Goal: Check status

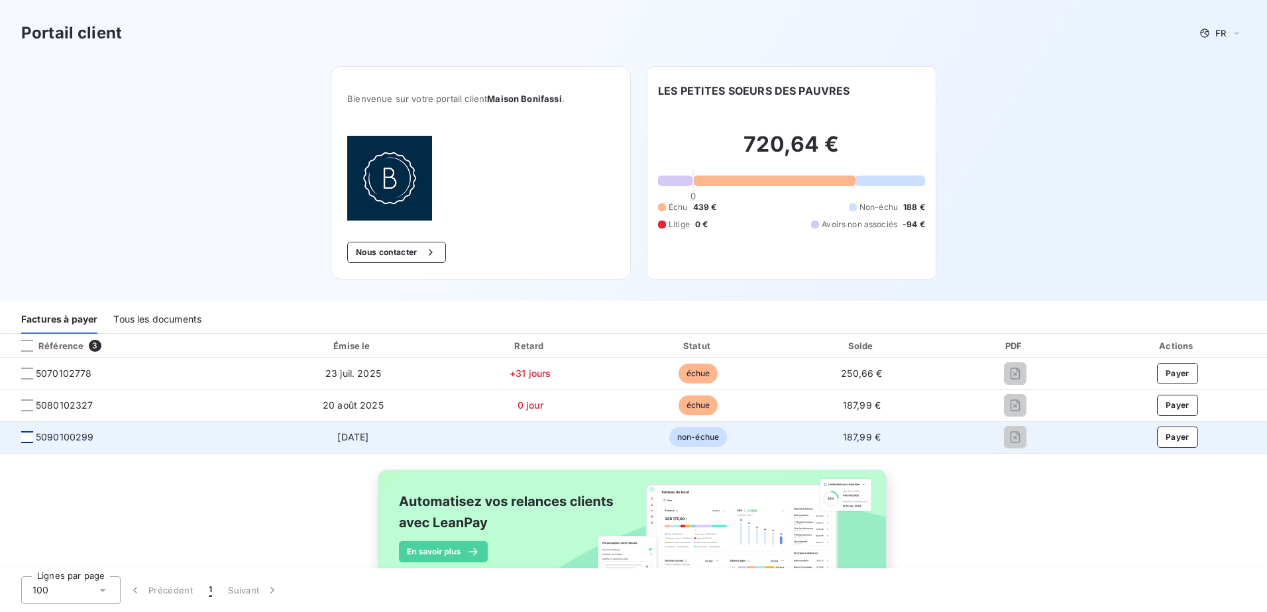
click at [25, 438] on div at bounding box center [27, 437] width 12 height 12
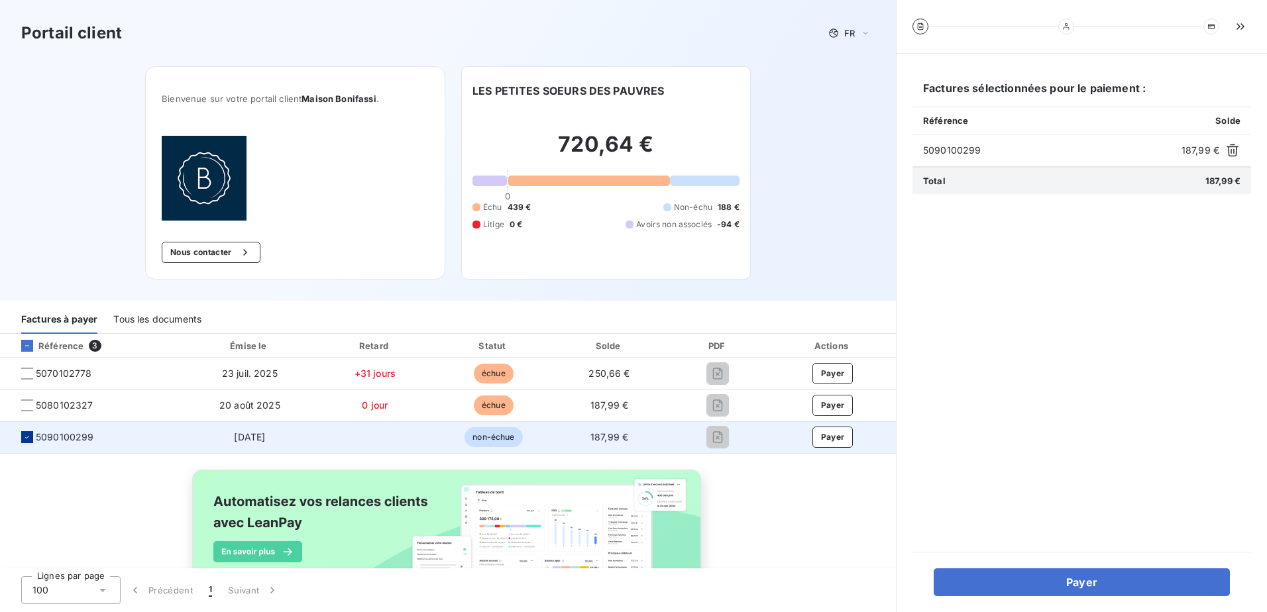
click at [25, 438] on icon at bounding box center [27, 437] width 8 height 8
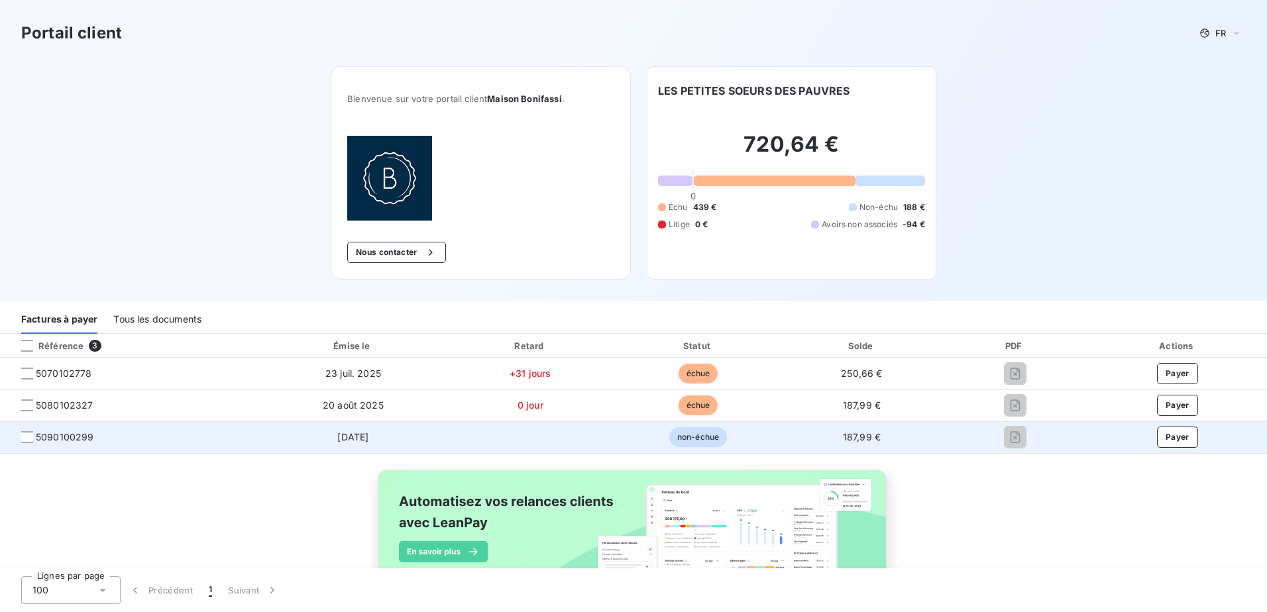
click at [709, 438] on span "non-échue" at bounding box center [698, 437] width 58 height 20
click at [351, 439] on span "[DATE]" at bounding box center [352, 436] width 31 height 11
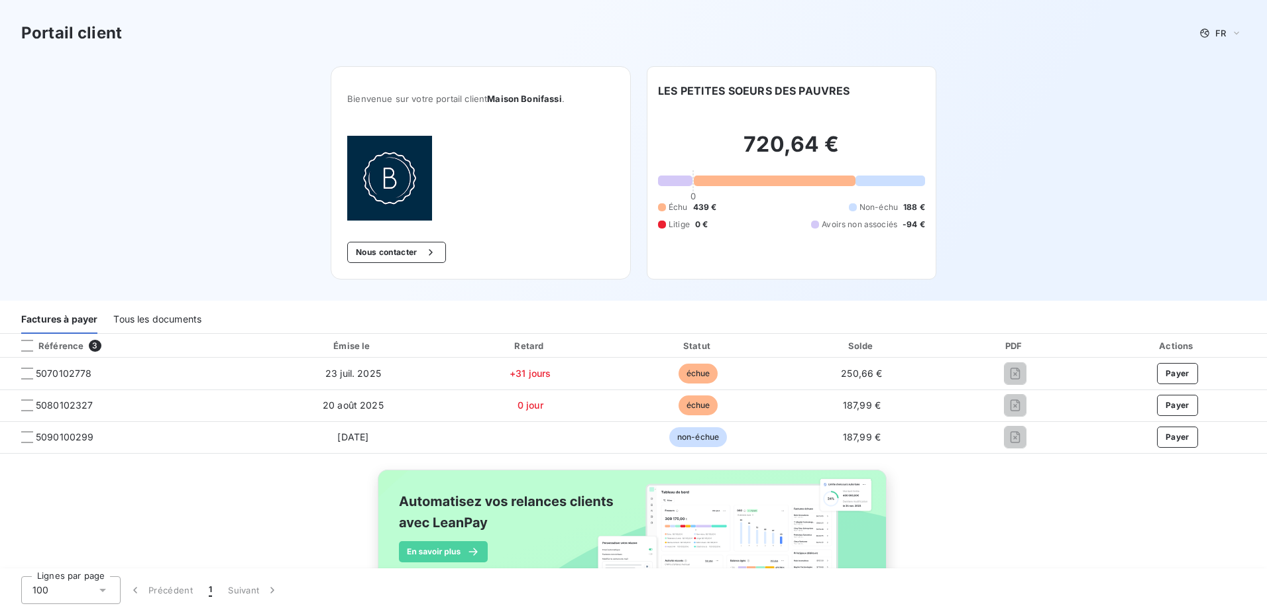
click at [148, 314] on div "Tous les documents" at bounding box center [157, 320] width 88 height 28
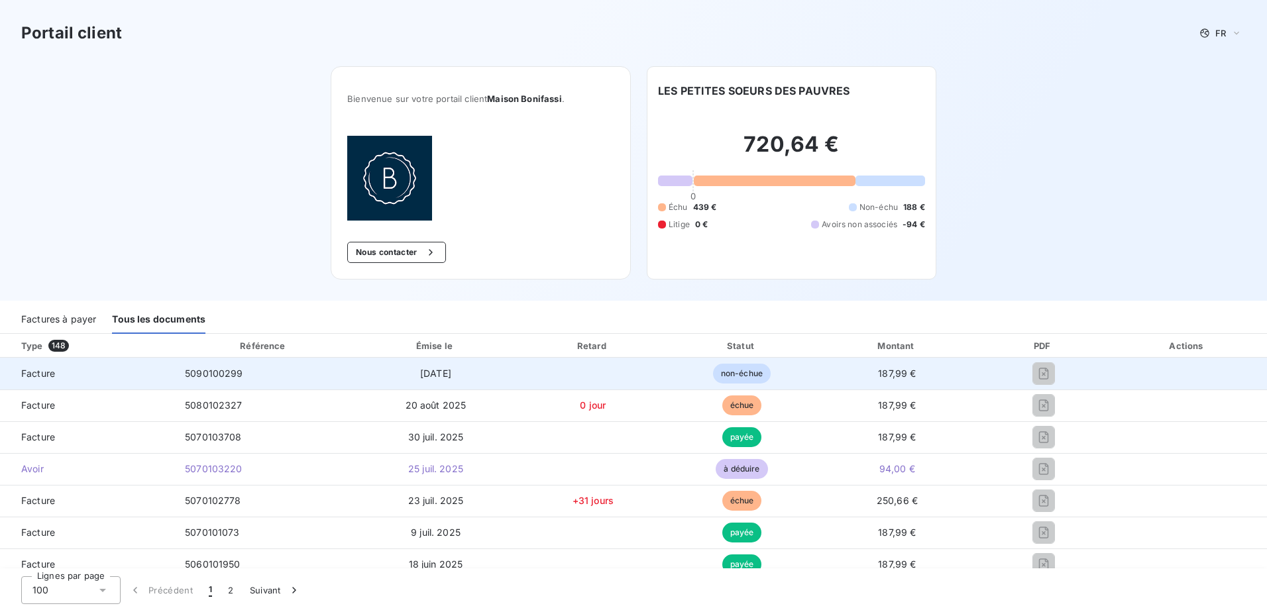
click at [81, 376] on span "Facture" at bounding box center [87, 373] width 153 height 13
click at [40, 374] on span "Facture" at bounding box center [87, 373] width 153 height 13
drag, startPoint x: 40, startPoint y: 374, endPoint x: 213, endPoint y: 374, distance: 172.2
click at [213, 374] on span "5090100299" at bounding box center [214, 373] width 58 height 11
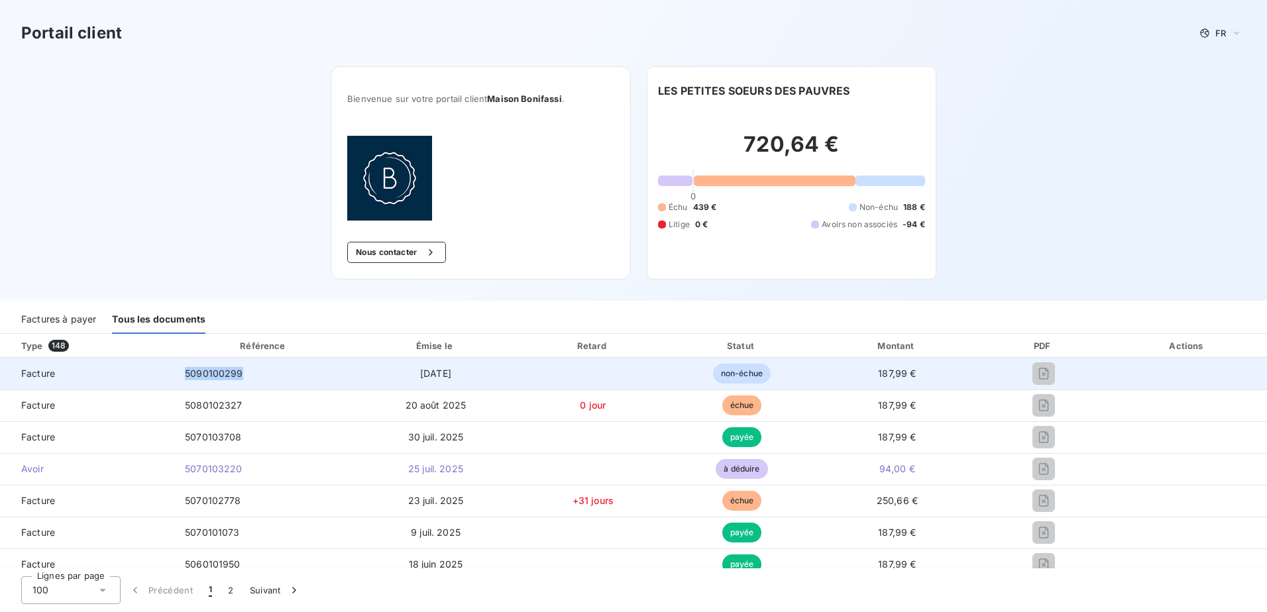
click at [213, 374] on span "5090100299" at bounding box center [214, 373] width 58 height 11
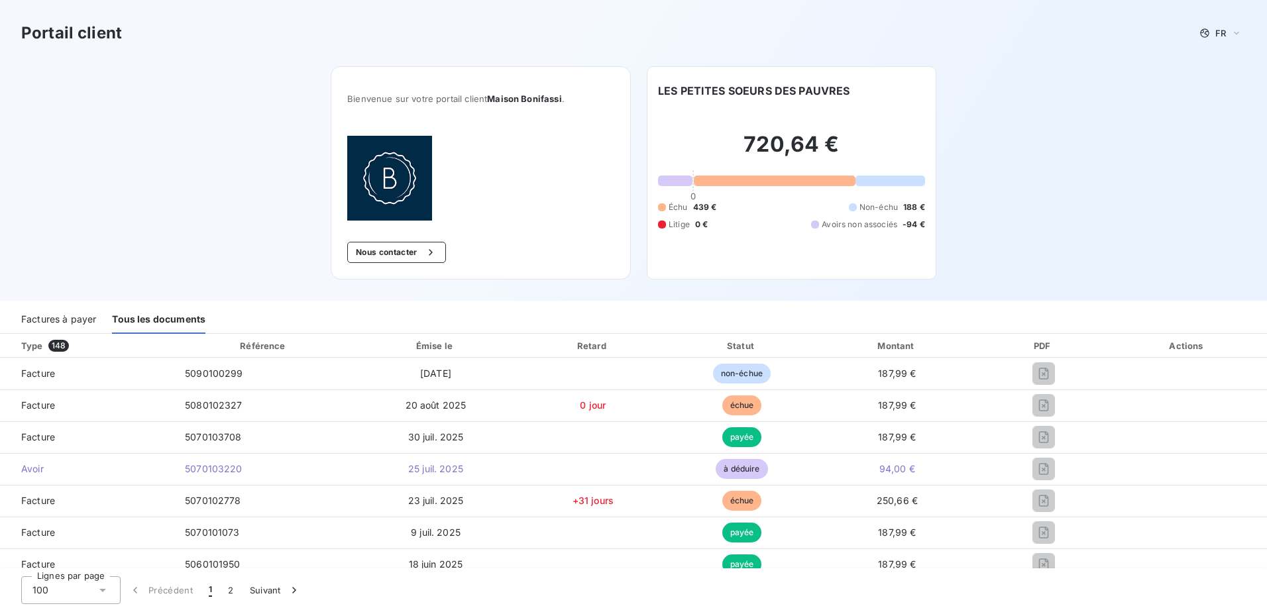
drag, startPoint x: 213, startPoint y: 374, endPoint x: 106, endPoint y: 169, distance: 231.4
click at [106, 169] on div "Portail client FR Bienvenue sur votre portail client Maison Bonifassi . Nous co…" at bounding box center [633, 150] width 1267 height 301
click at [48, 310] on div "Factures à payer" at bounding box center [58, 320] width 75 height 28
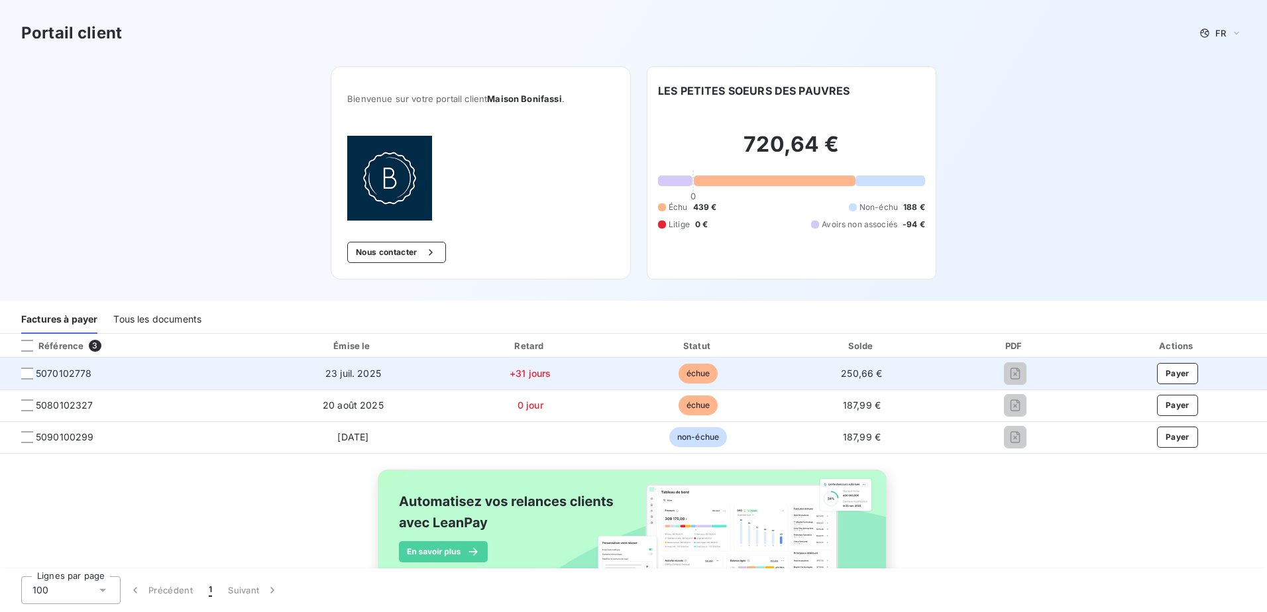
click at [704, 372] on span "échue" at bounding box center [698, 374] width 40 height 20
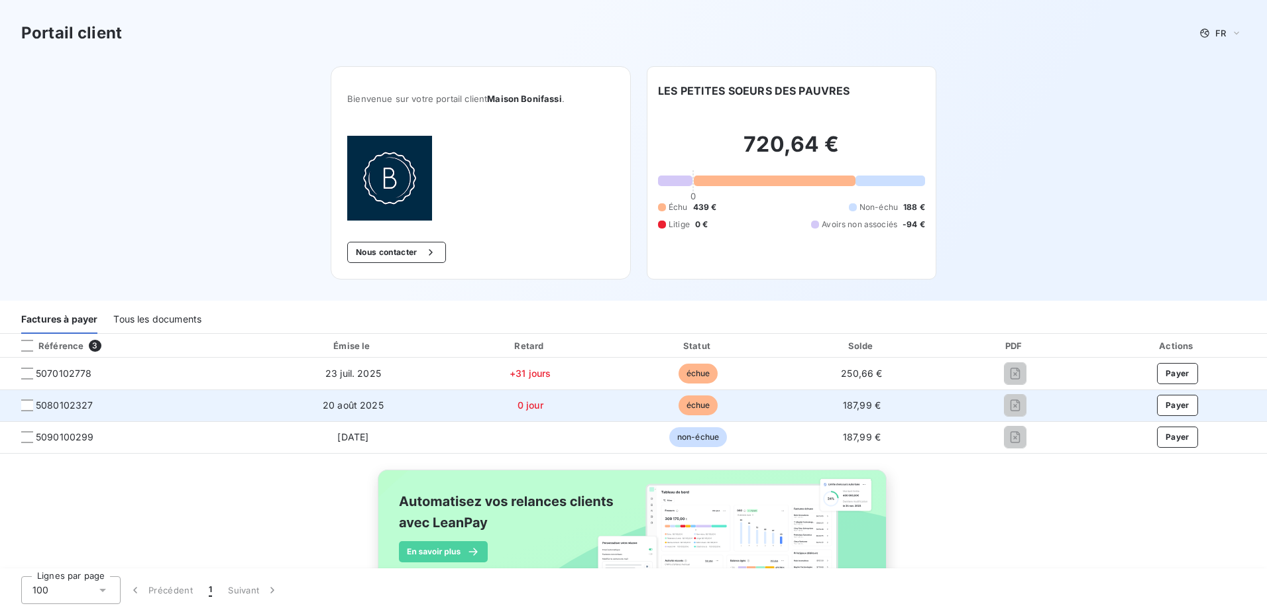
click at [698, 409] on span "échue" at bounding box center [698, 406] width 40 height 20
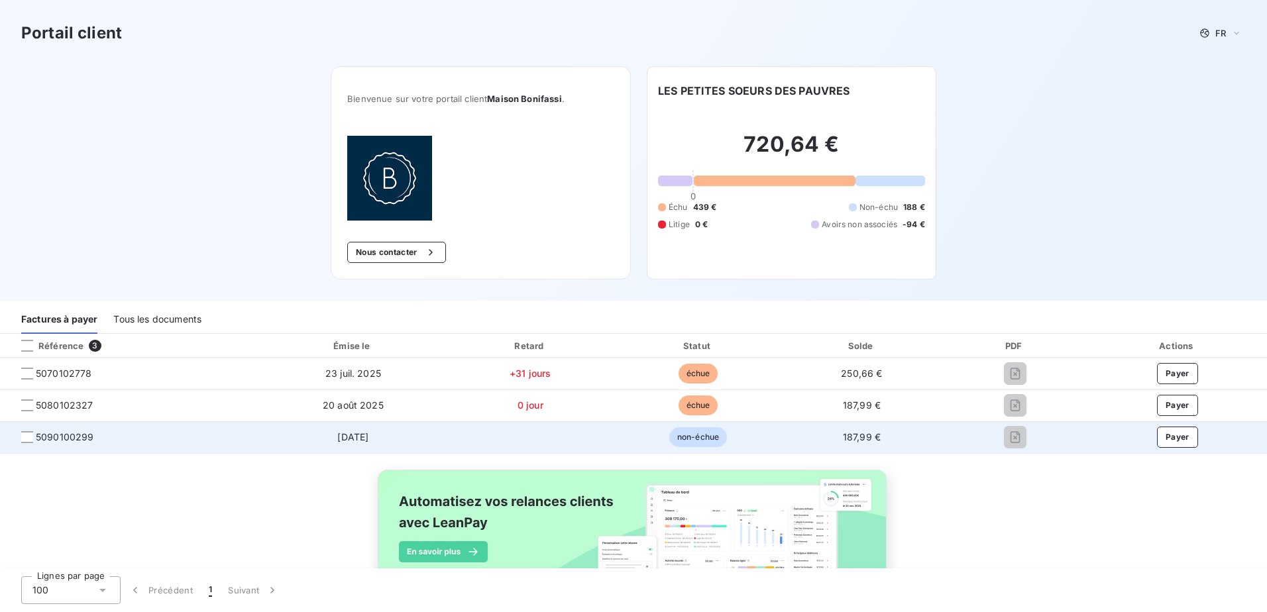
click at [705, 445] on span "non-échue" at bounding box center [698, 437] width 58 height 20
click at [64, 438] on span "5090100299" at bounding box center [65, 437] width 58 height 13
click at [22, 433] on div at bounding box center [27, 437] width 12 height 12
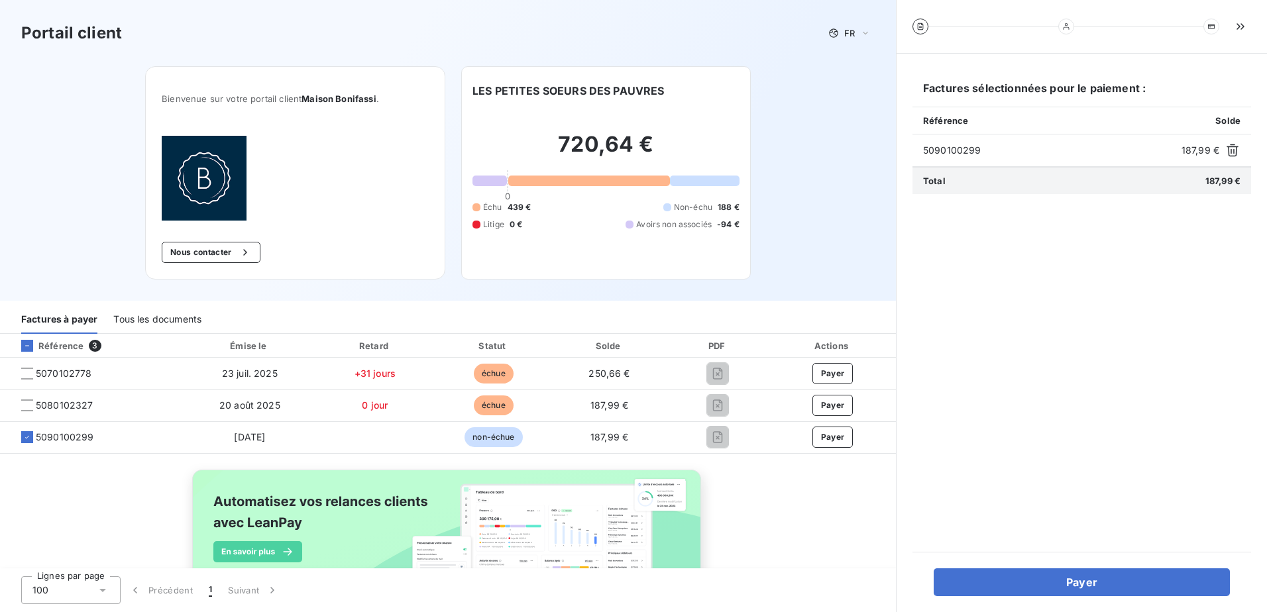
click at [960, 149] on span "5090100299" at bounding box center [1049, 150] width 253 height 13
